Goal: Find contact information: Find contact information

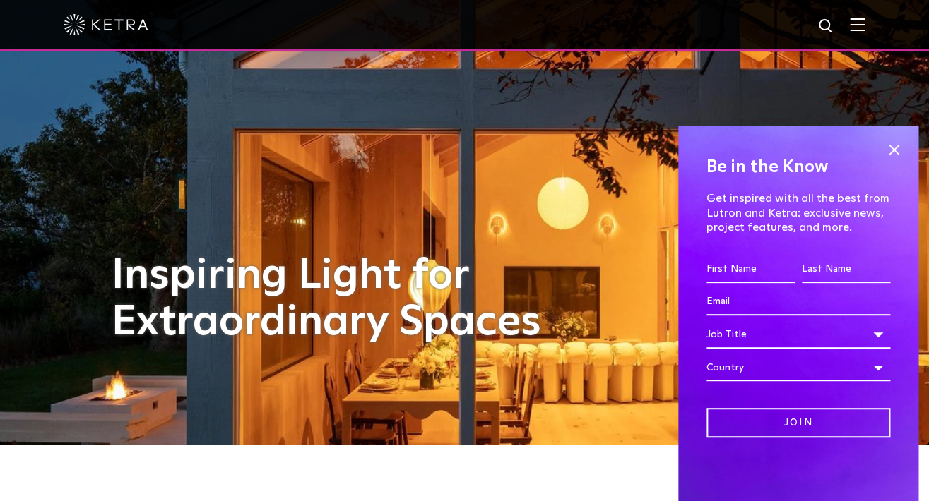
scroll to position [192, 0]
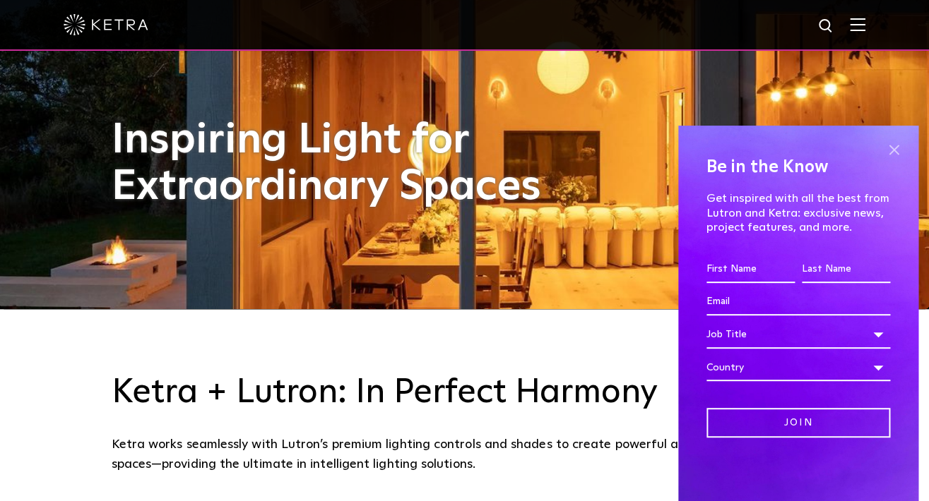
click at [883, 156] on span at bounding box center [893, 150] width 21 height 21
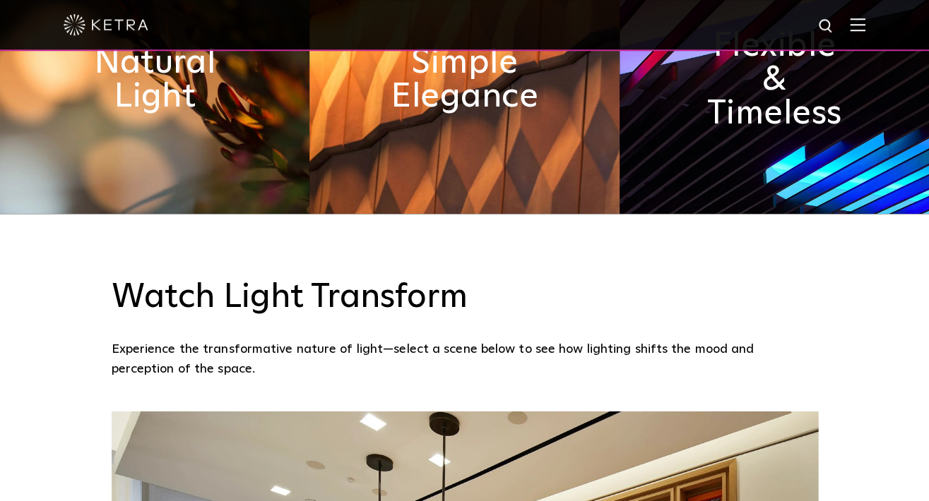
scroll to position [0, 0]
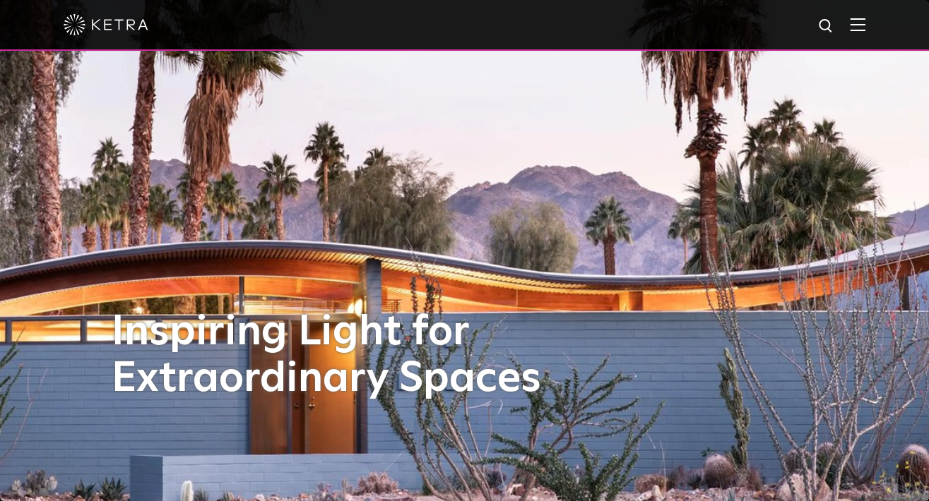
click at [860, 28] on img at bounding box center [858, 24] width 16 height 13
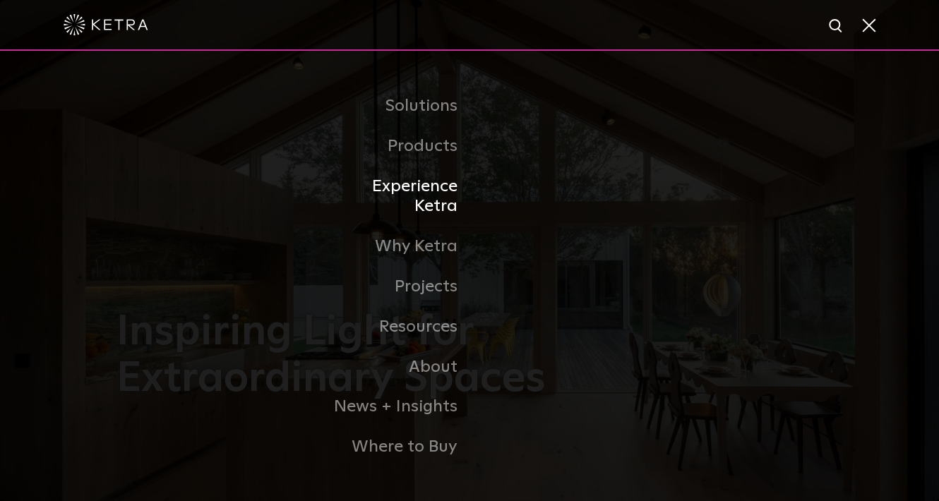
click at [429, 197] on link "Experience Ketra" at bounding box center [397, 197] width 145 height 61
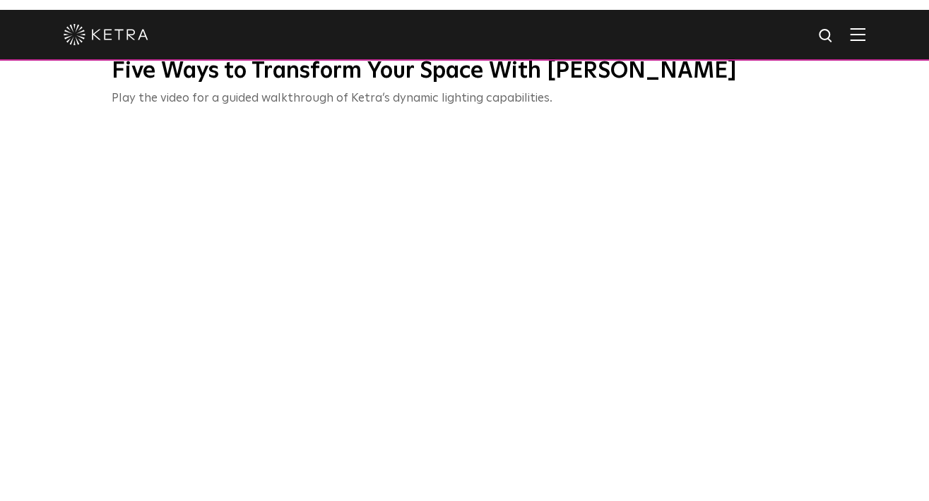
scroll to position [520, 0]
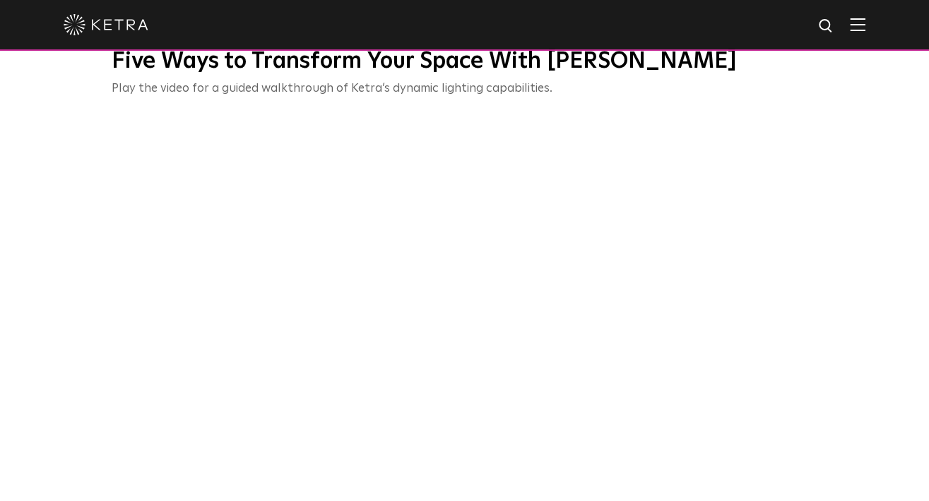
click at [865, 21] on img at bounding box center [858, 24] width 16 height 13
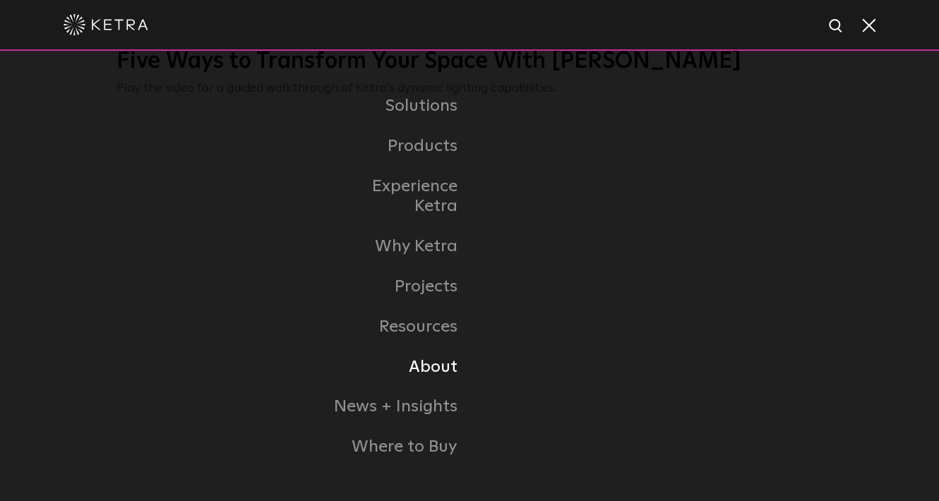
click at [435, 364] on link "About" at bounding box center [397, 367] width 145 height 40
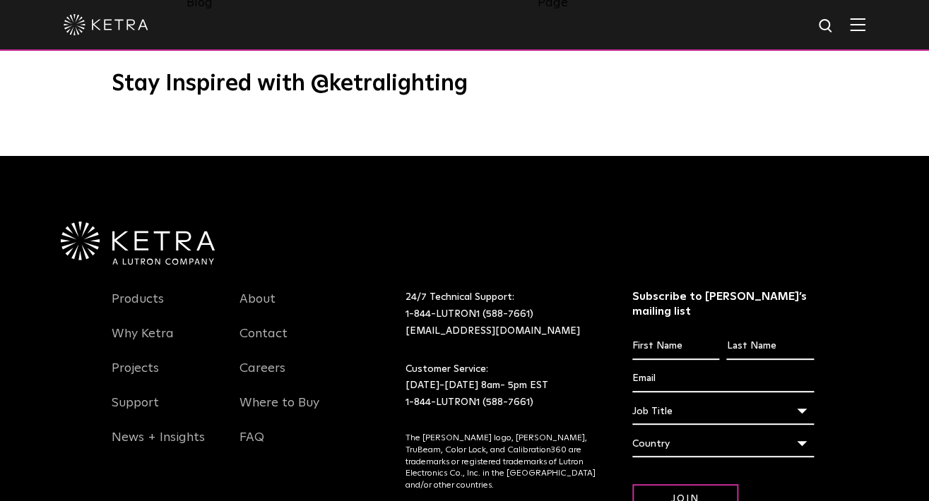
scroll to position [1819, 0]
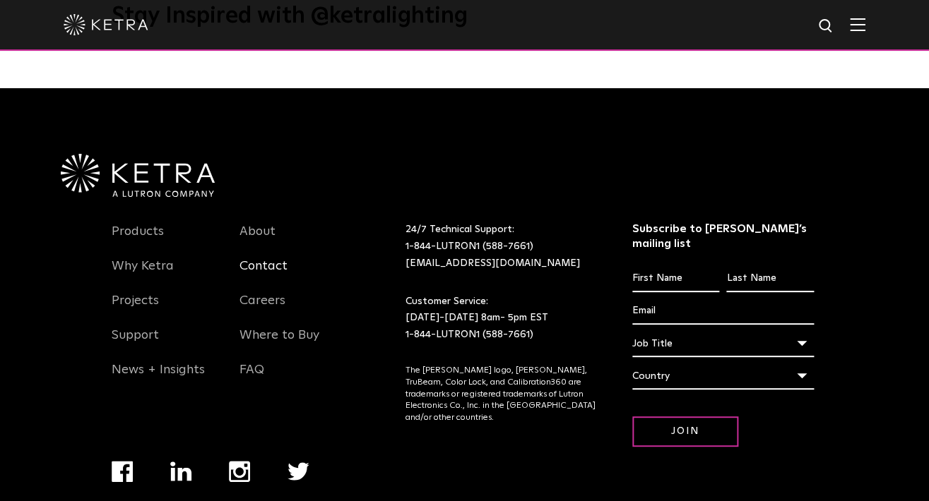
click at [274, 258] on link "Contact" at bounding box center [263, 274] width 48 height 32
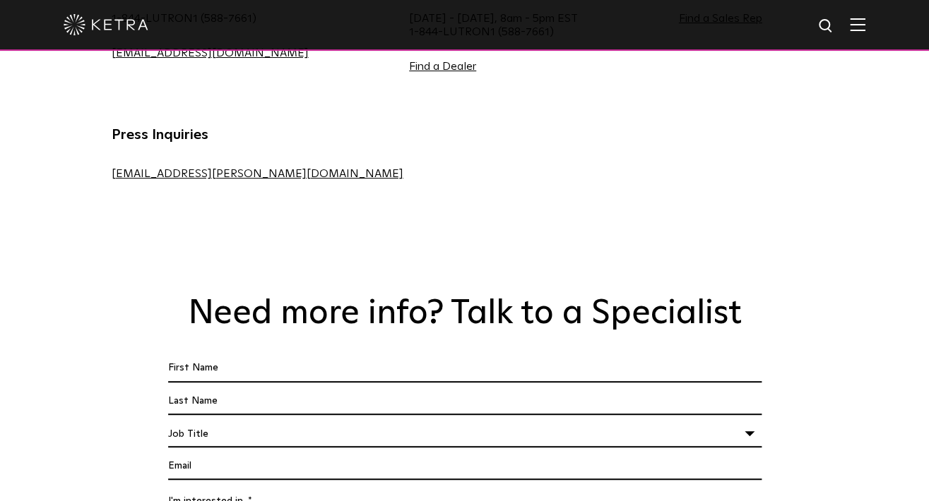
scroll to position [847, 0]
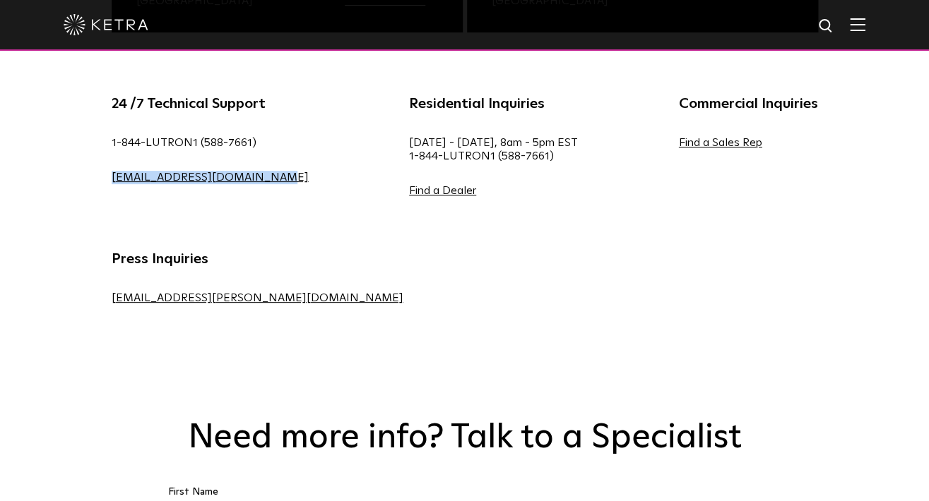
drag, startPoint x: 107, startPoint y: 175, endPoint x: 230, endPoint y: 189, distance: 123.6
click at [230, 189] on div "24 /7 Technical Support 1-844-LUTRON1 (588-7661) lightingsupport@lutron.com" at bounding box center [209, 156] width 239 height 127
click at [284, 225] on div "24 /7 Technical Support 1-844-LUTRON1 (588-7661) lightingsupport@lutron.com Res…" at bounding box center [464, 224] width 749 height 262
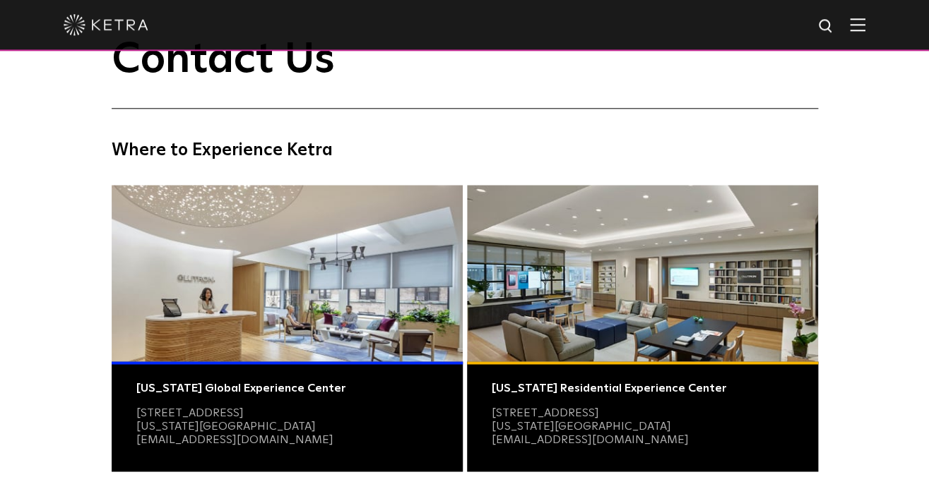
scroll to position [113, 0]
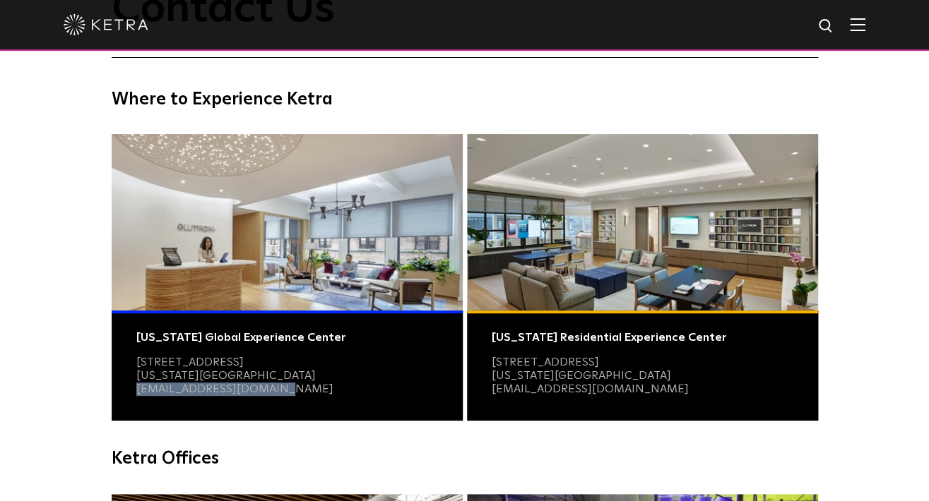
drag, startPoint x: 131, startPoint y: 393, endPoint x: 270, endPoint y: 395, distance: 139.9
click at [270, 395] on div "New York Global Experience Center 3 East 28th Street, 11th Floor New York, NY 1…" at bounding box center [287, 366] width 351 height 110
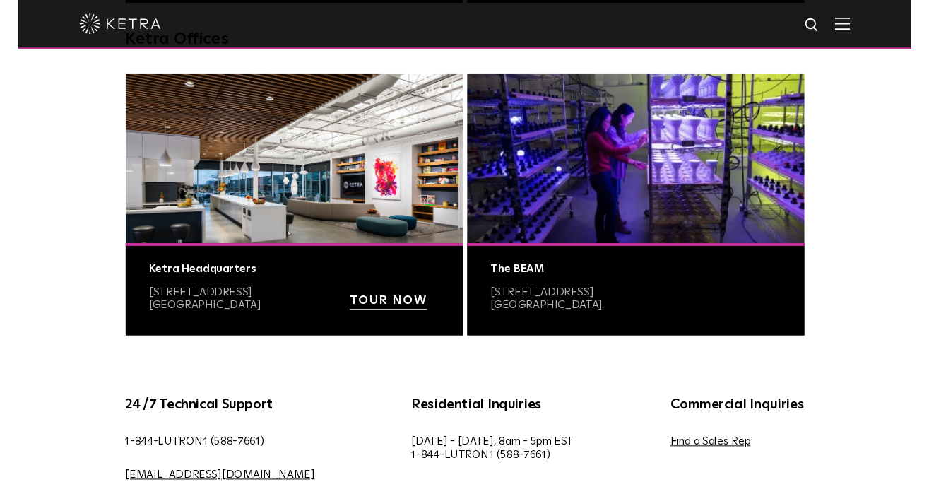
scroll to position [667, 0]
